Goal: Task Accomplishment & Management: Use online tool/utility

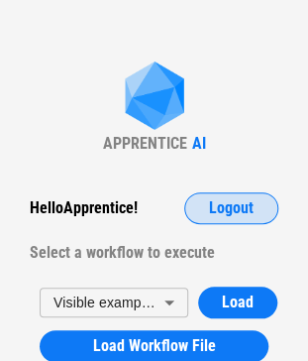
click at [243, 200] on span "Logout" at bounding box center [231, 208] width 45 height 16
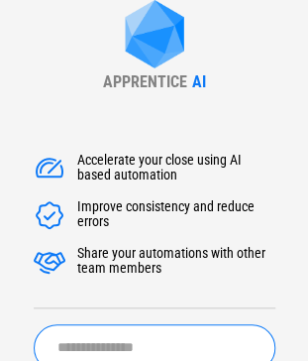
click at [119, 342] on input "text" at bounding box center [155, 347] width 242 height 47
type input "*"
type input "*****"
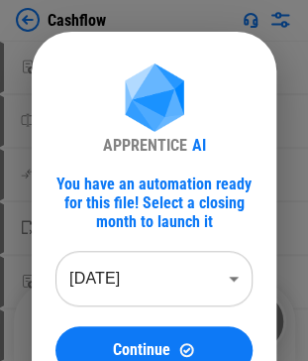
click at [214, 293] on body "Cashflow Move Or Copy Sheet pending... Rename Sheet pending... Reorder Sheet pe…" at bounding box center [154, 180] width 308 height 361
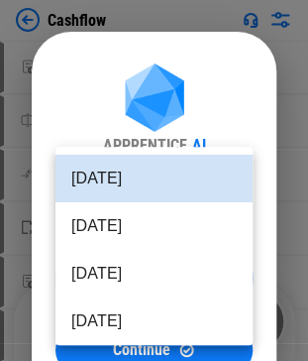
click at [187, 225] on li "Aug 2025" at bounding box center [153, 226] width 197 height 48
type input "********"
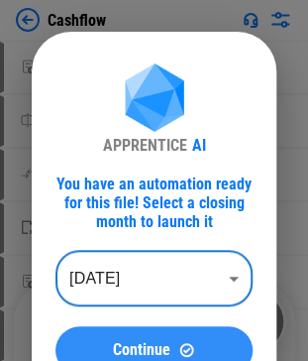
click at [160, 346] on span "Continue" at bounding box center [141, 350] width 57 height 16
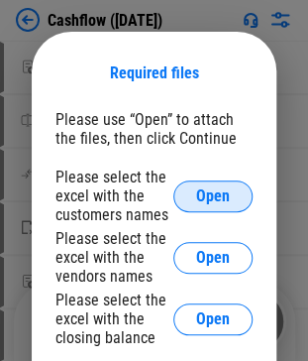
click at [185, 196] on button "Open" at bounding box center [212, 196] width 79 height 32
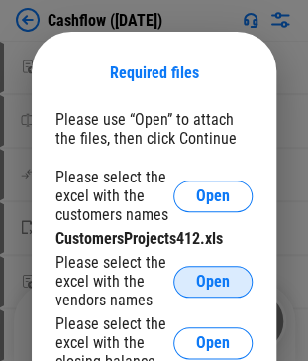
click at [210, 284] on span "Open" at bounding box center [213, 281] width 34 height 16
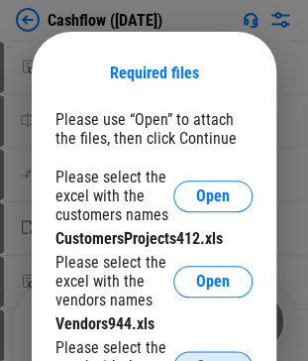
click at [220, 355] on button "Open" at bounding box center [212, 367] width 79 height 32
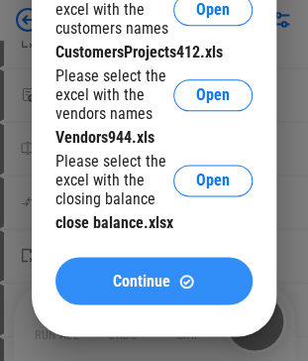
click at [153, 287] on span "Continue" at bounding box center [141, 280] width 57 height 16
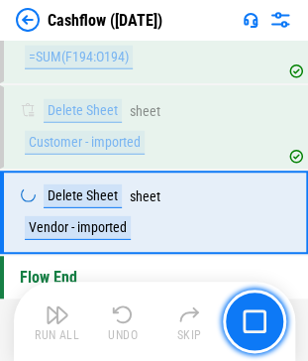
scroll to position [1543, 0]
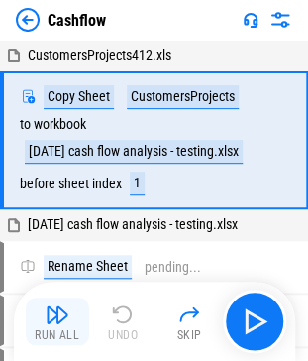
click at [61, 337] on div "Run All" at bounding box center [57, 335] width 45 height 12
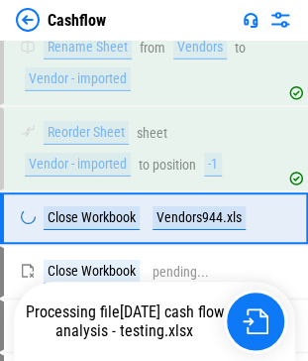
scroll to position [714, 0]
